Goal: Task Accomplishment & Management: Use online tool/utility

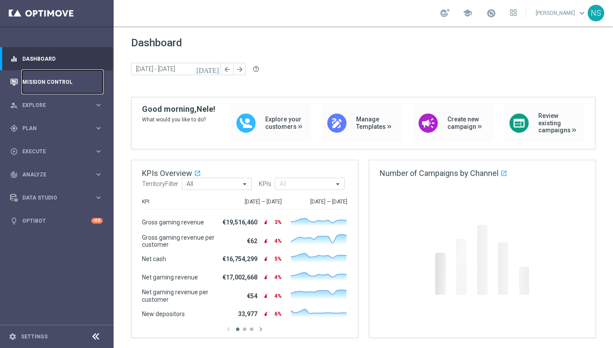
click at [61, 83] on link "Mission Control" at bounding box center [62, 81] width 80 height 23
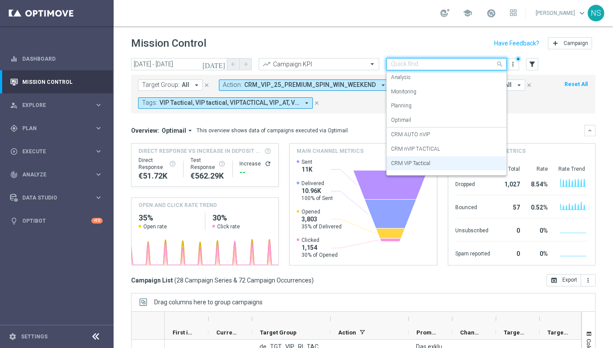
click at [461, 67] on input "text" at bounding box center [438, 64] width 94 height 7
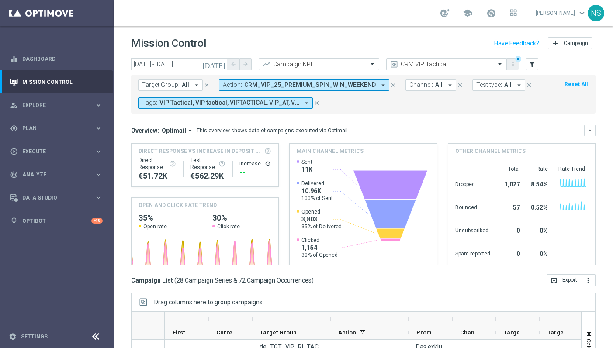
click at [514, 65] on icon "more_vert" at bounding box center [513, 64] width 7 height 7
click at [522, 94] on div "Save as new view" at bounding box center [559, 93] width 79 height 6
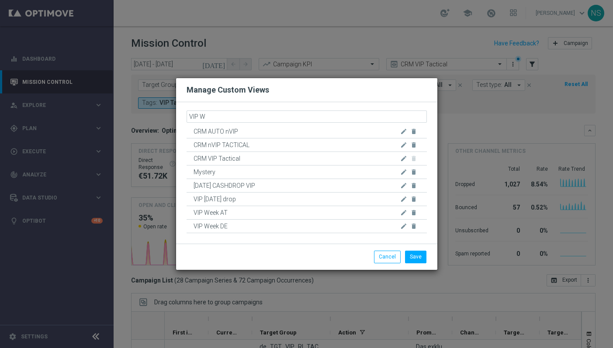
type input "VIP WW"
click at [417, 261] on button "Save" at bounding box center [415, 256] width 21 height 12
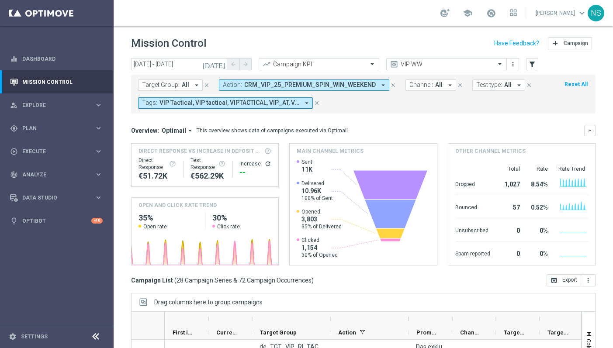
click at [390, 86] on icon "close" at bounding box center [393, 85] width 6 height 6
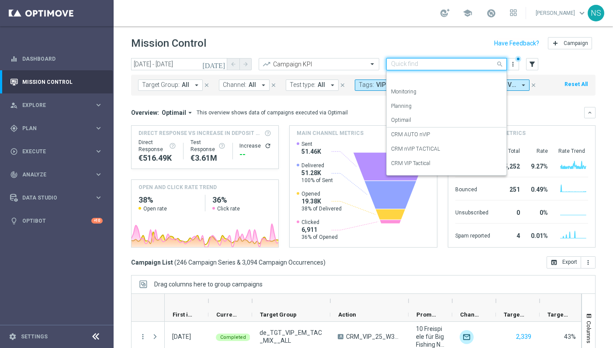
click at [462, 61] on input "text" at bounding box center [438, 64] width 94 height 7
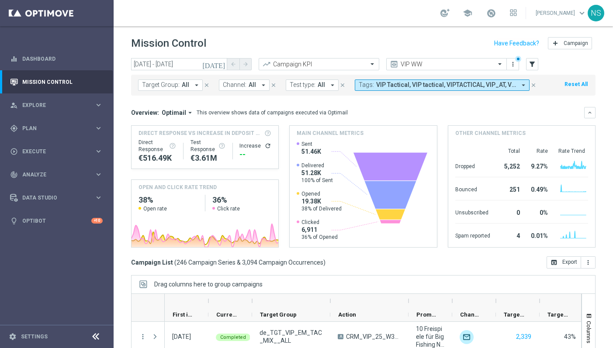
click at [351, 110] on div "Overview: Optimail arrow_drop_down This overview shows data of campaigns execut…" at bounding box center [357, 113] width 453 height 8
click at [535, 66] on icon "filter_alt" at bounding box center [532, 64] width 8 height 8
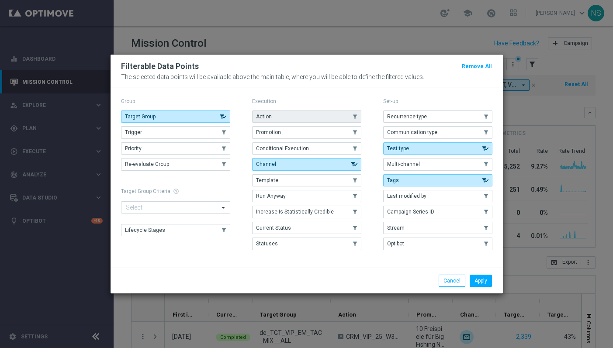
click at [299, 117] on button "Action" at bounding box center [306, 117] width 109 height 12
click at [496, 288] on div "Apply Cancel" at bounding box center [307, 281] width 393 height 26
click at [485, 288] on div "Apply Cancel" at bounding box center [307, 281] width 393 height 26
click at [483, 281] on button "Apply" at bounding box center [481, 281] width 22 height 12
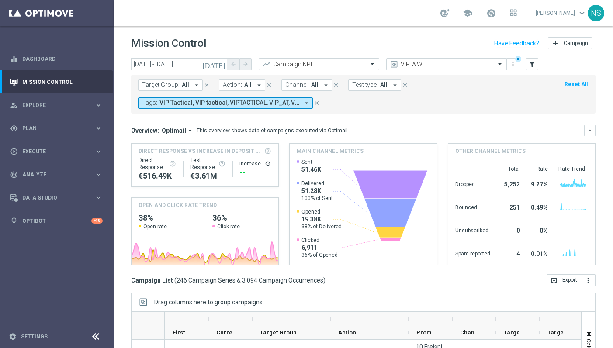
click at [248, 84] on span "All" at bounding box center [247, 84] width 7 height 7
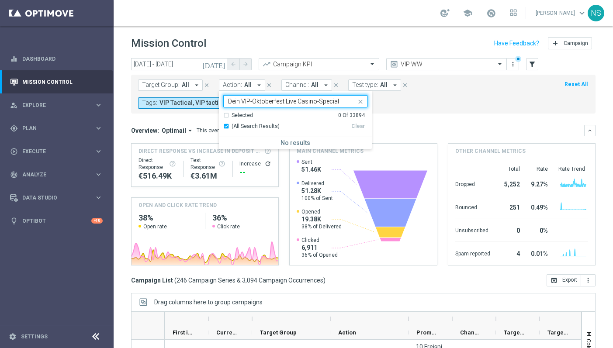
paste input "CRM_VIP_25_W38_Octoberfest_LIVE_CASINO_OFFER"
click at [304, 144] on label "CRM_VIP_25_W38_Octoberfest_LIVE_CASINO_OFFER" at bounding box center [294, 144] width 124 height 5
type input "CRM_VIP_25_W38_Octoberfest_LIVE_CASINO_OFFER"
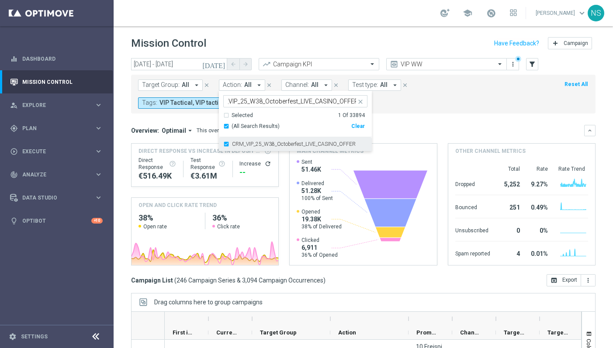
scroll to position [0, 0]
click at [400, 138] on div "Overview: Optimail arrow_drop_down This overview shows data of campaigns execut…" at bounding box center [363, 195] width 465 height 141
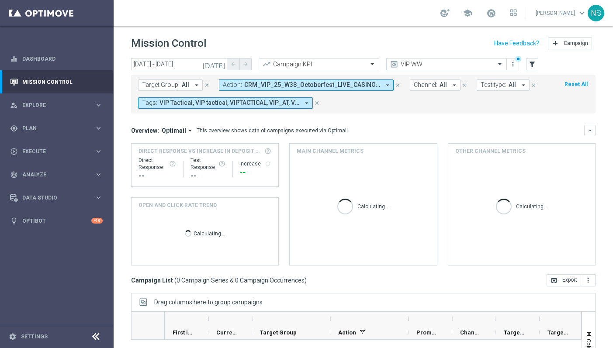
click at [220, 65] on icon "[DATE]" at bounding box center [214, 64] width 24 height 8
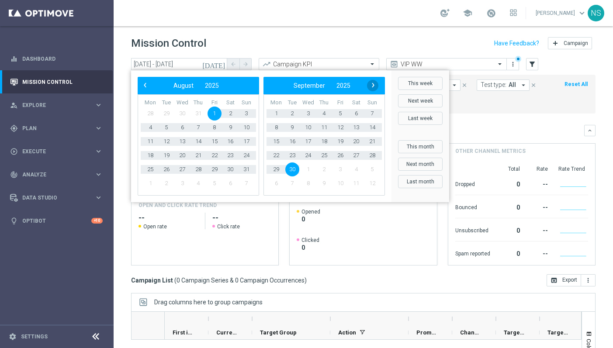
click at [373, 87] on span "›" at bounding box center [373, 85] width 11 height 11
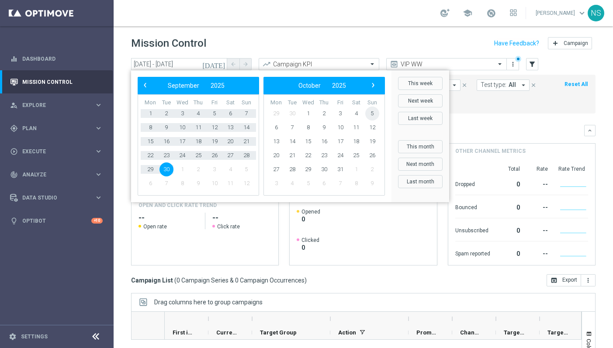
click at [375, 112] on span "5" at bounding box center [372, 114] width 14 height 14
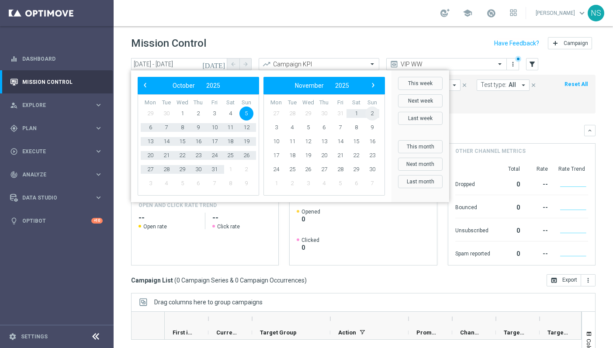
click at [375, 112] on span "2" at bounding box center [372, 114] width 14 height 14
type input "[DATE] - [DATE]"
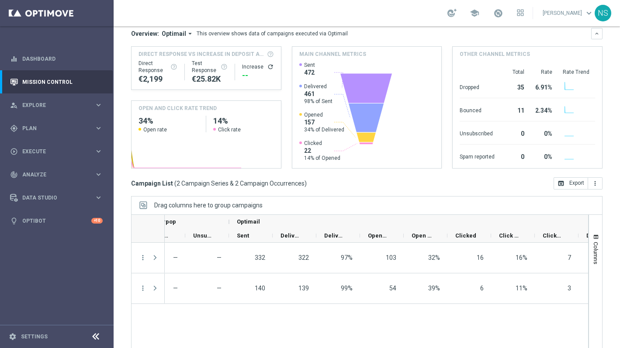
scroll to position [79, 0]
